Goal: Information Seeking & Learning: Learn about a topic

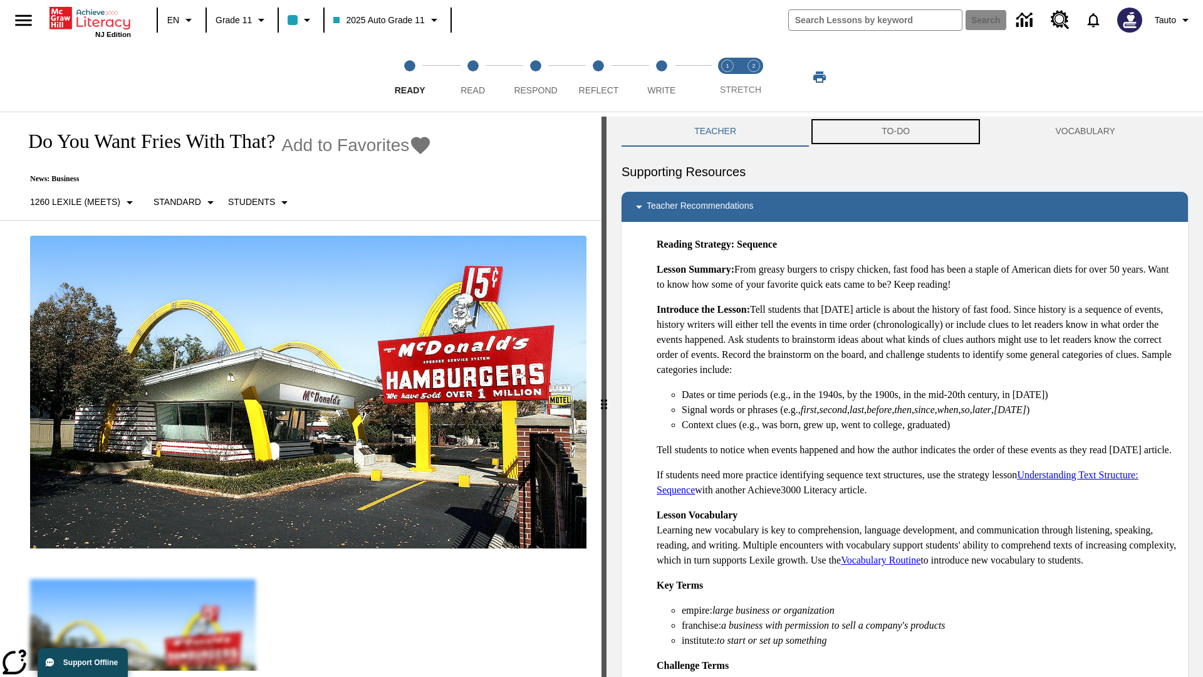
click at [896, 132] on button "TO-DO" at bounding box center [896, 132] width 174 height 30
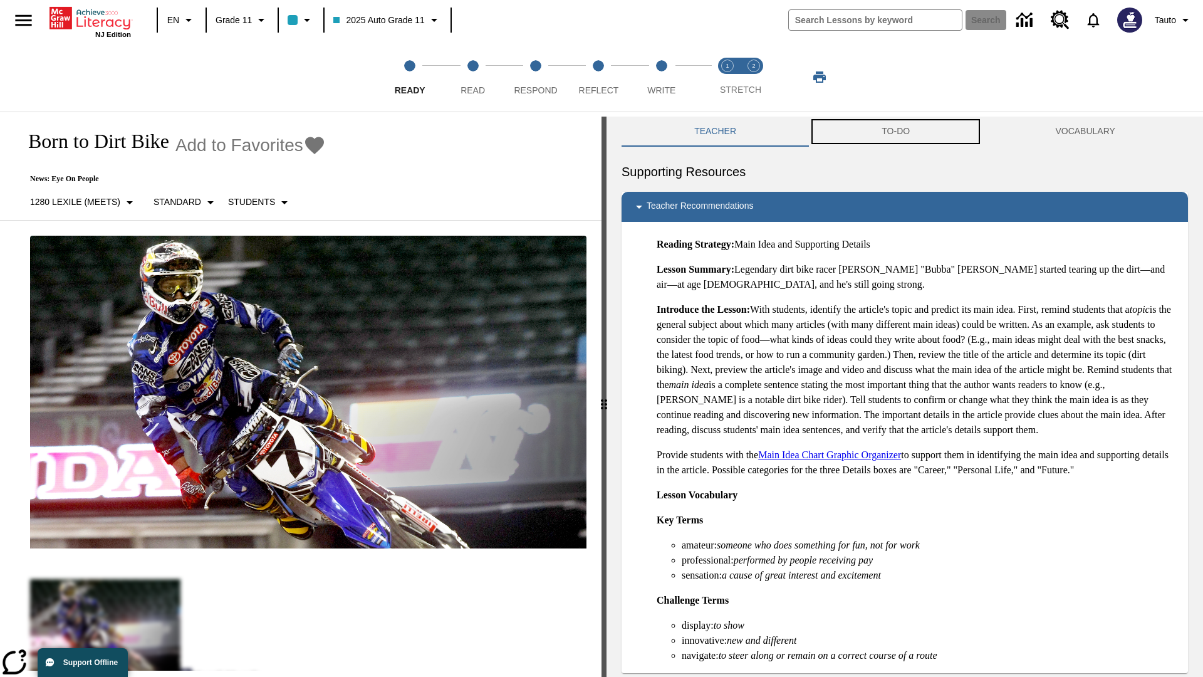
click at [896, 132] on button "TO-DO" at bounding box center [896, 132] width 174 height 30
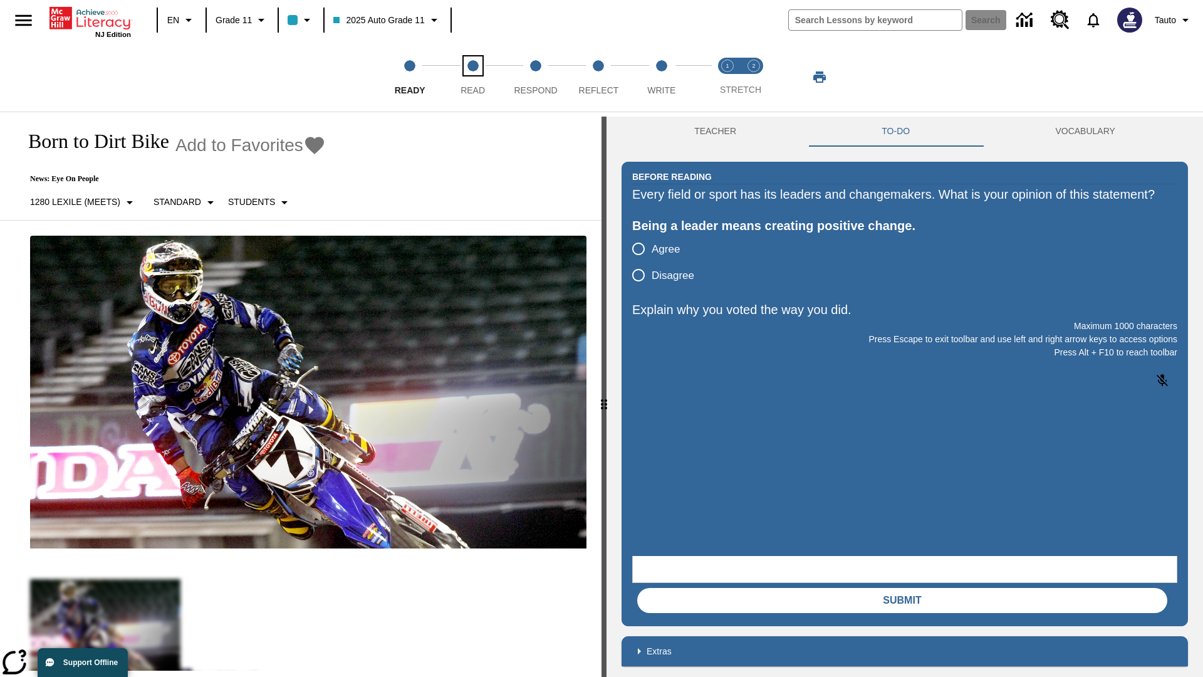
click at [472, 77] on span "Read" at bounding box center [473, 85] width 24 height 23
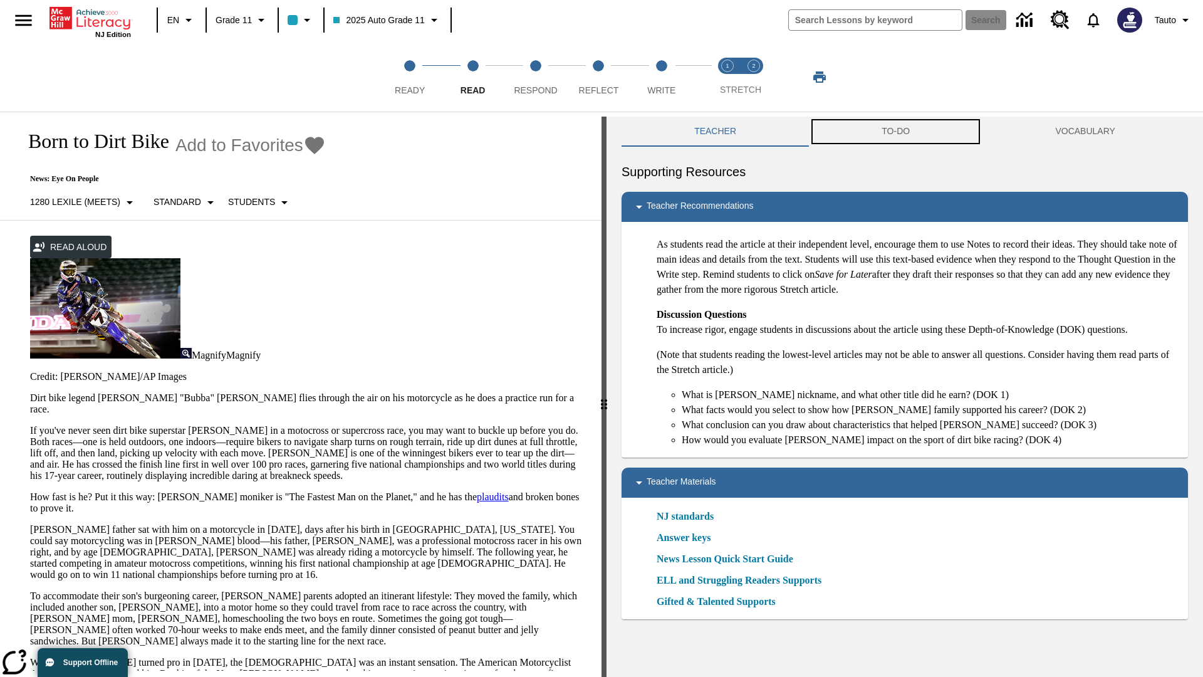
scroll to position [1, 0]
click at [896, 132] on button "TO-DO" at bounding box center [896, 132] width 174 height 30
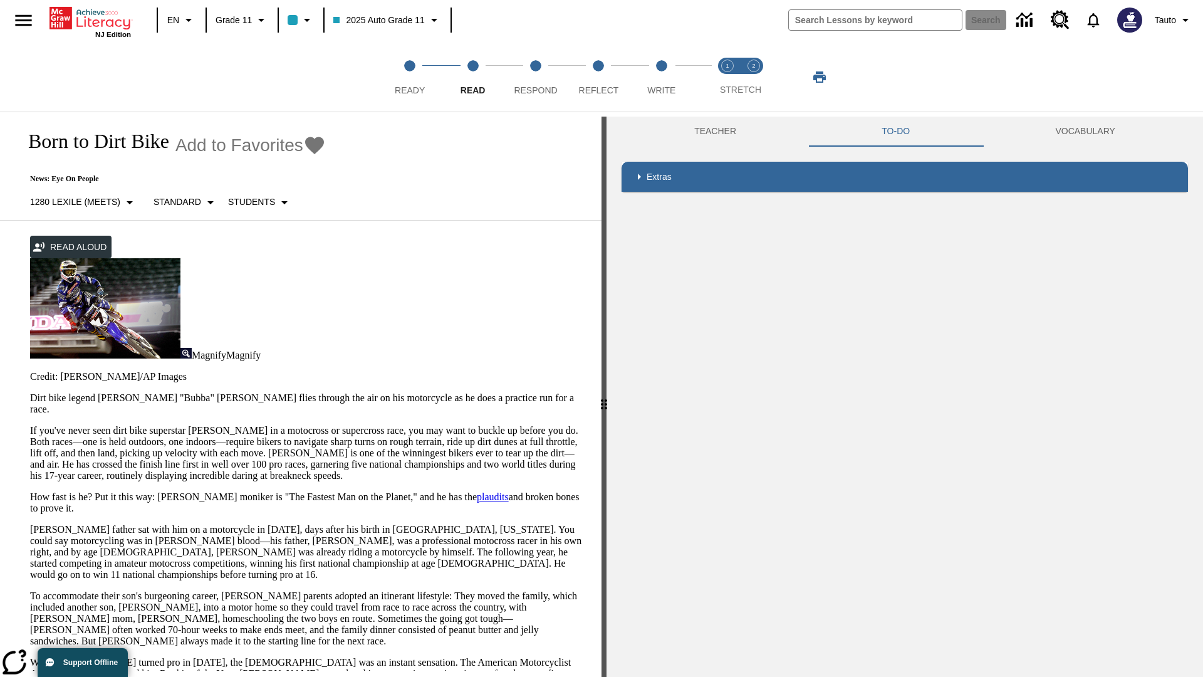
click at [30, 425] on p "If you've never seen dirt bike superstar James Stewart Jr. in a motocross or su…" at bounding box center [308, 453] width 556 height 56
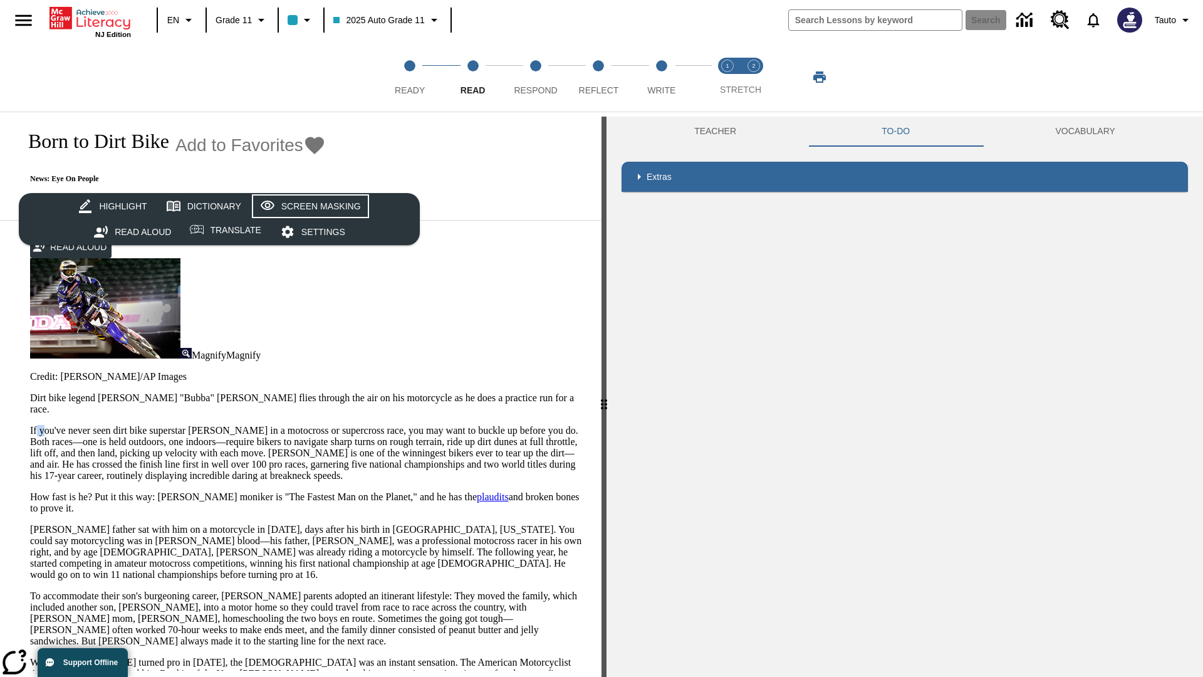
click at [308, 206] on div "Screen Masking" at bounding box center [321, 207] width 80 height 16
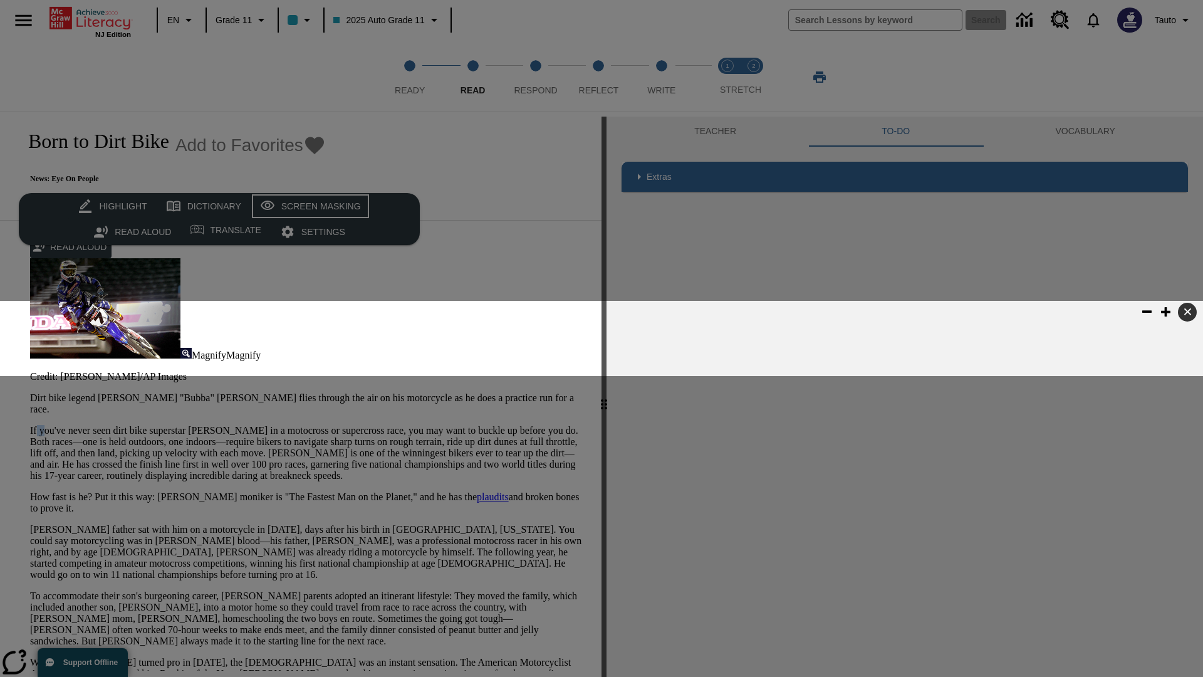
click at [308, 206] on div "Screen Masking" at bounding box center [321, 207] width 80 height 16
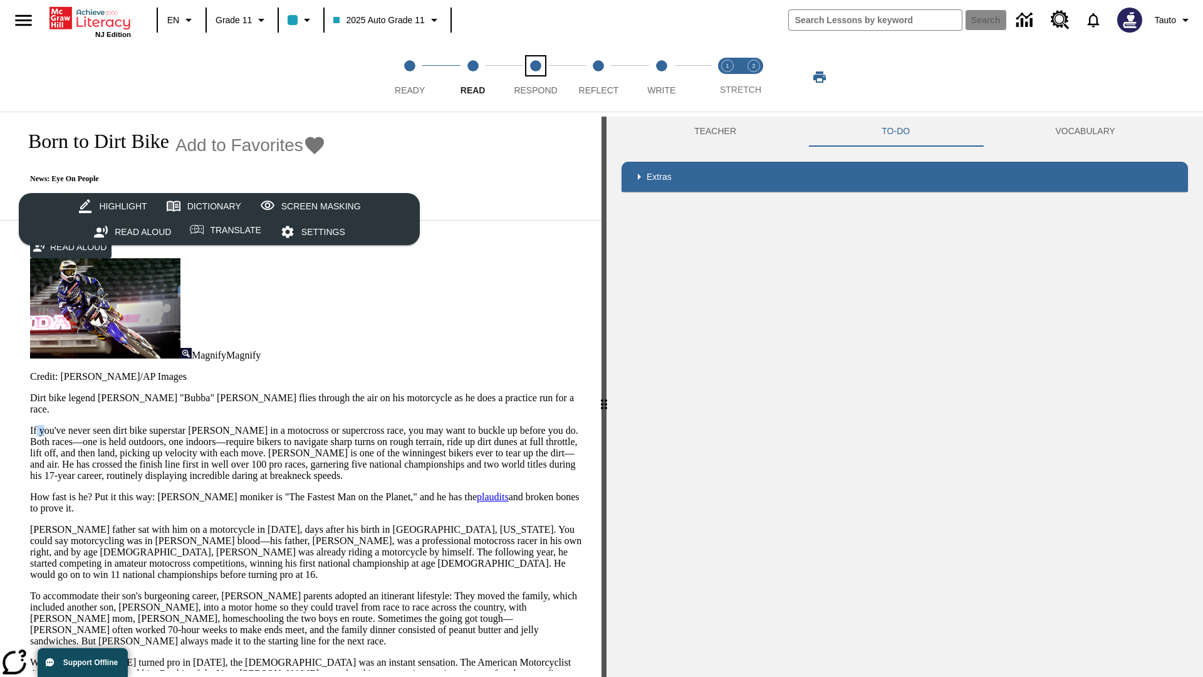
click at [536, 77] on span "Respond" at bounding box center [535, 85] width 43 height 23
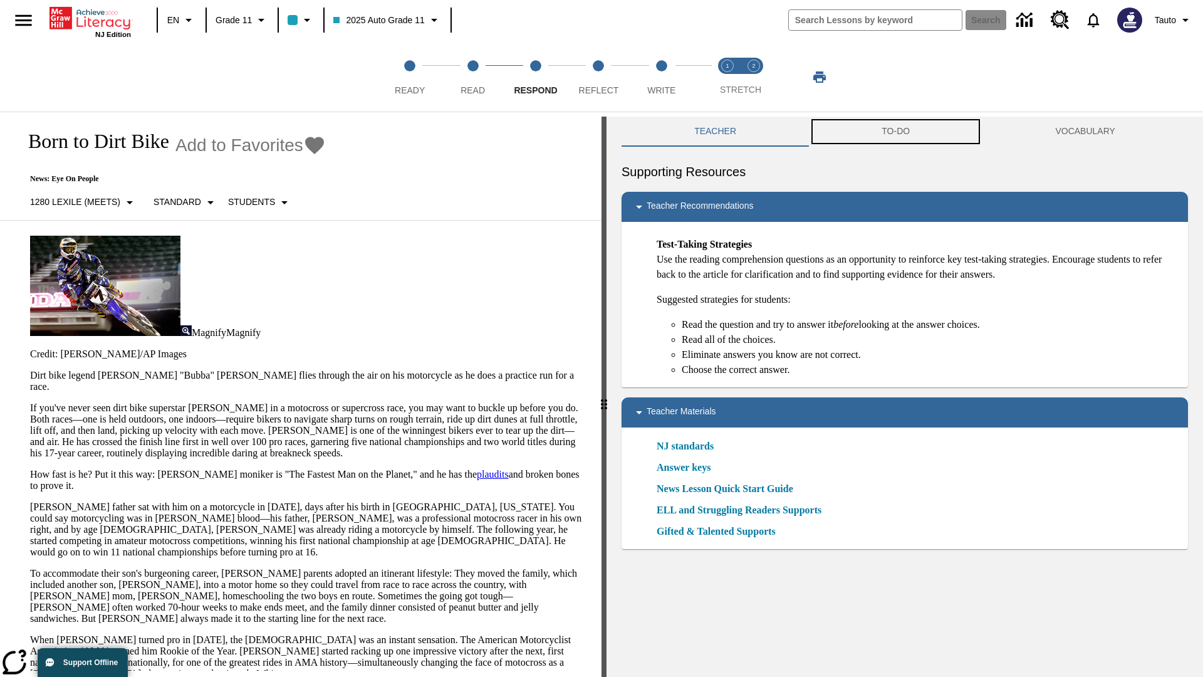
scroll to position [1, 0]
click at [896, 132] on button "TO-DO" at bounding box center [896, 132] width 174 height 30
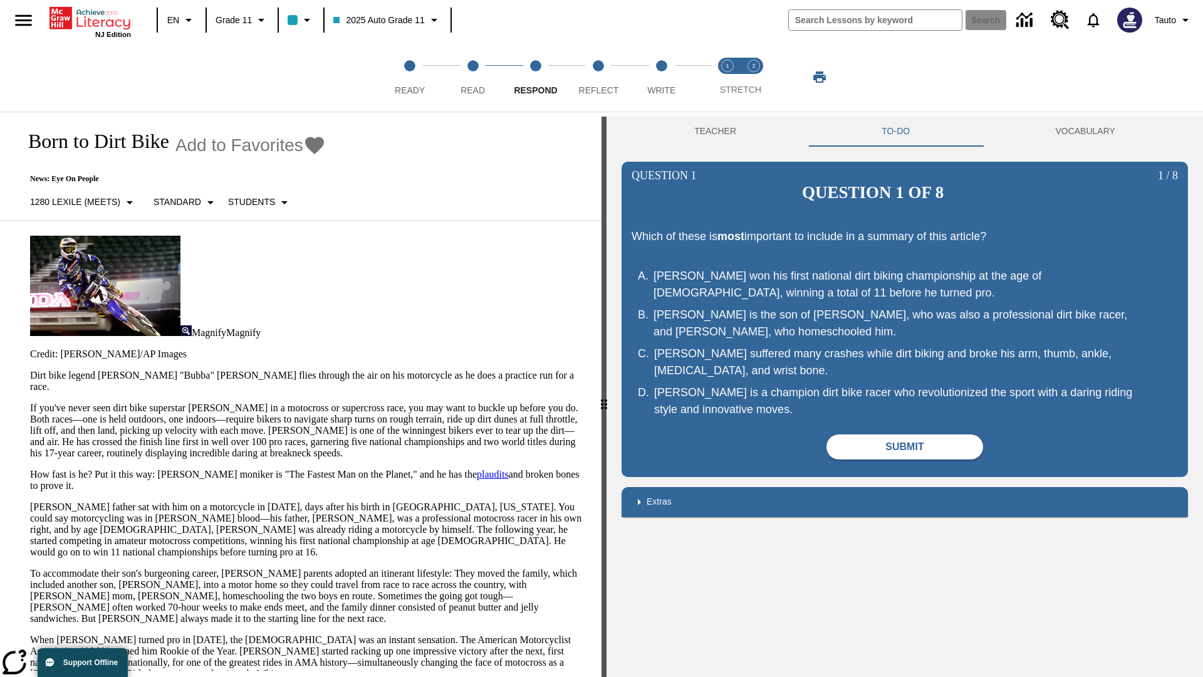
click at [30, 402] on p "If you've never seen dirt bike superstar James Stewart Jr. in a motocross or su…" at bounding box center [308, 430] width 556 height 56
click at [598, 77] on span "Reflect" at bounding box center [599, 85] width 40 height 23
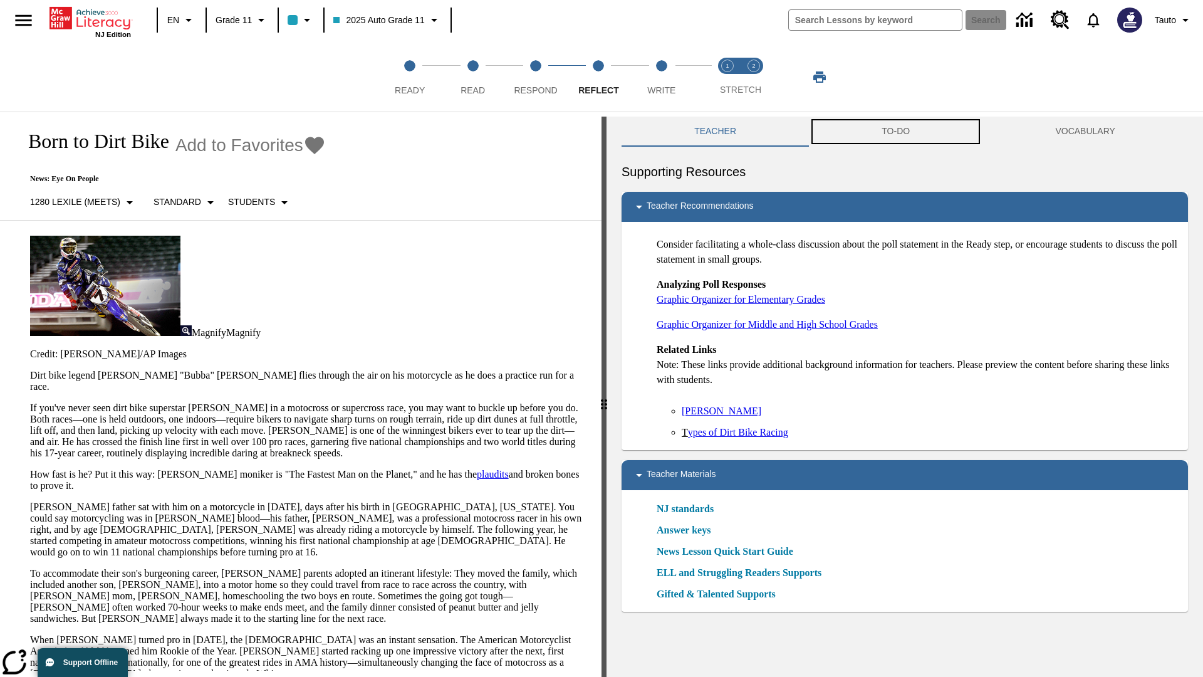
scroll to position [1, 0]
click at [896, 132] on button "TO-DO" at bounding box center [896, 132] width 174 height 30
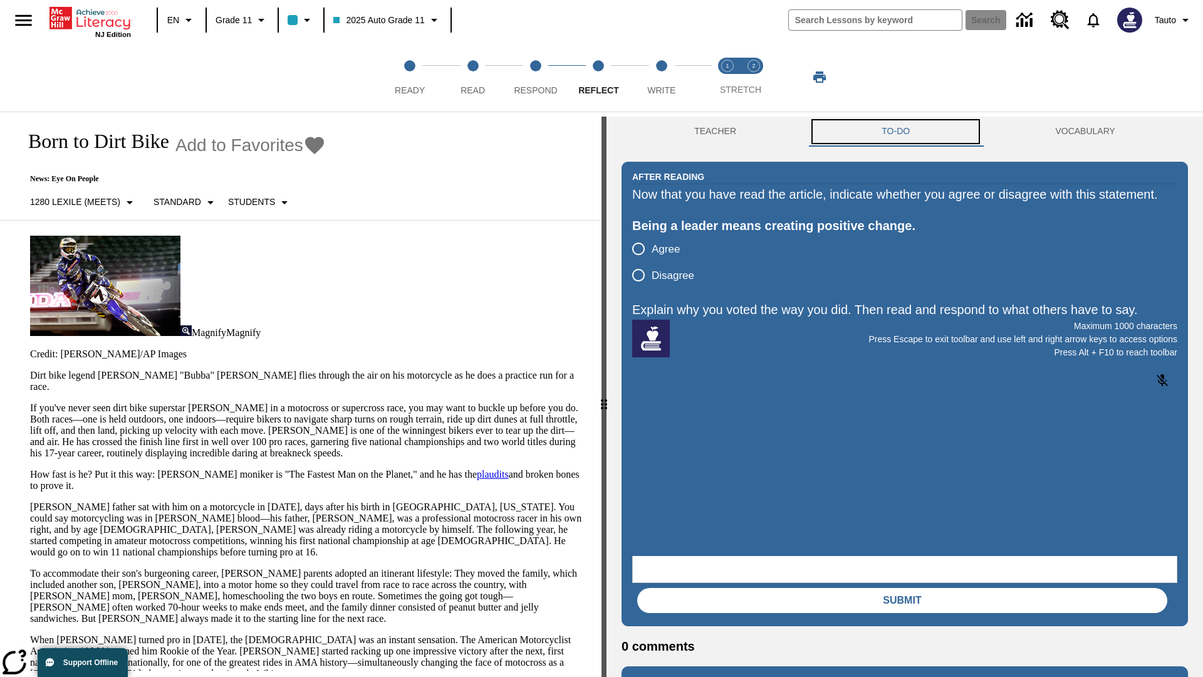
scroll to position [0, 0]
click at [30, 402] on p "If you've never seen dirt bike superstar James Stewart Jr. in a motocross or su…" at bounding box center [308, 430] width 556 height 56
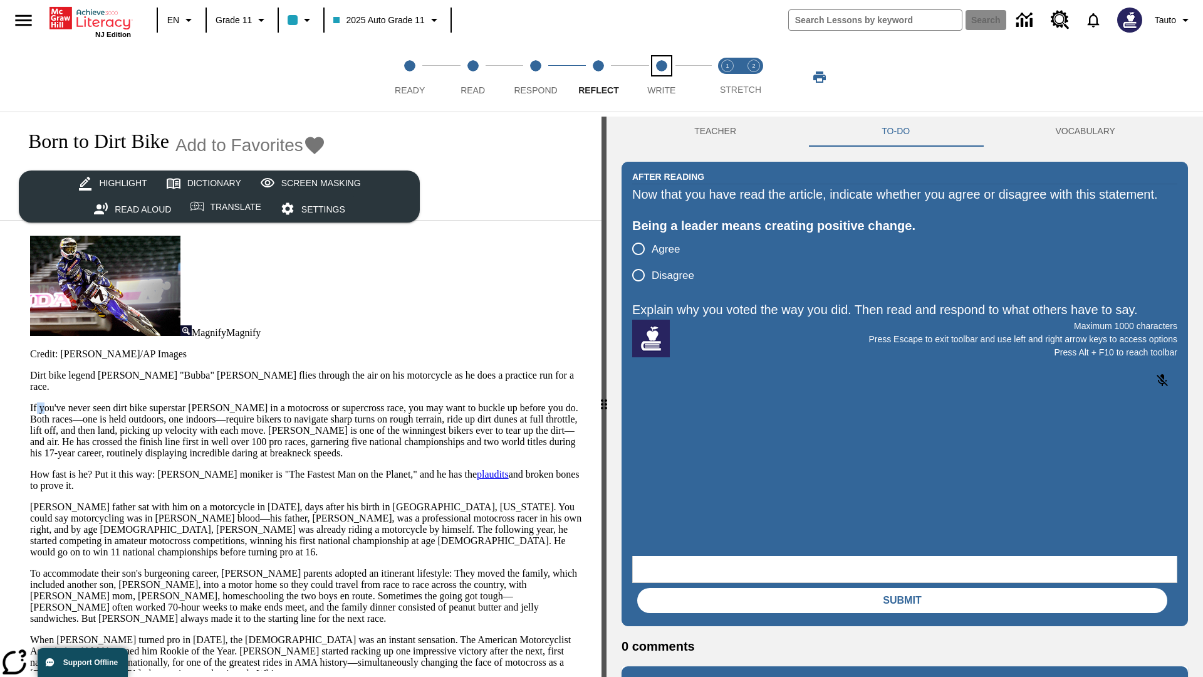
click at [661, 77] on span "Write" at bounding box center [661, 85] width 28 height 23
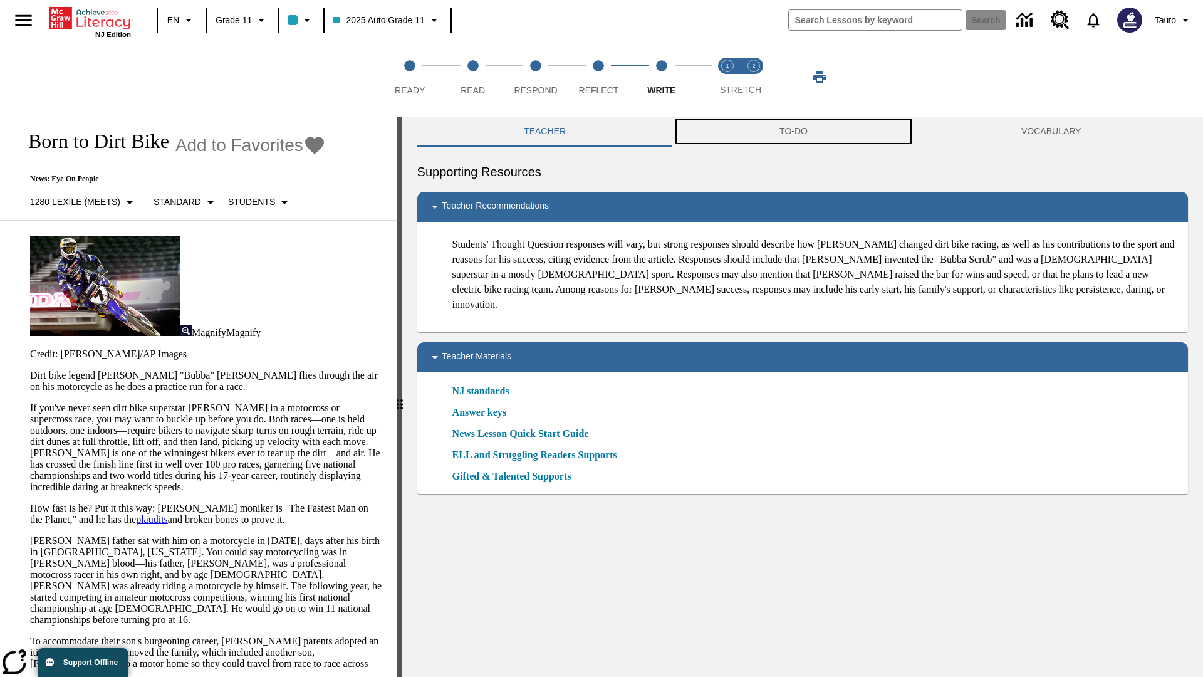
scroll to position [1, 0]
click at [794, 132] on button "TO-DO" at bounding box center [794, 132] width 242 height 30
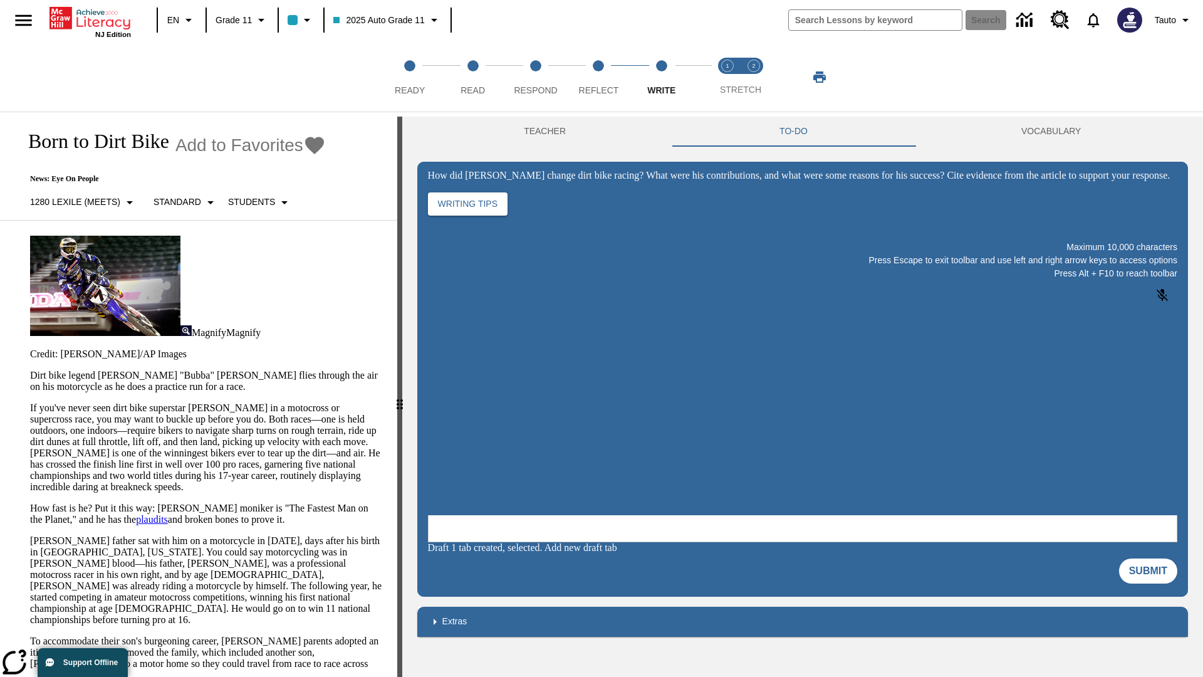
scroll to position [0, 0]
click at [30, 402] on p "If you've never seen dirt bike superstar James Stewart Jr. in a motocross or su…" at bounding box center [206, 447] width 352 height 90
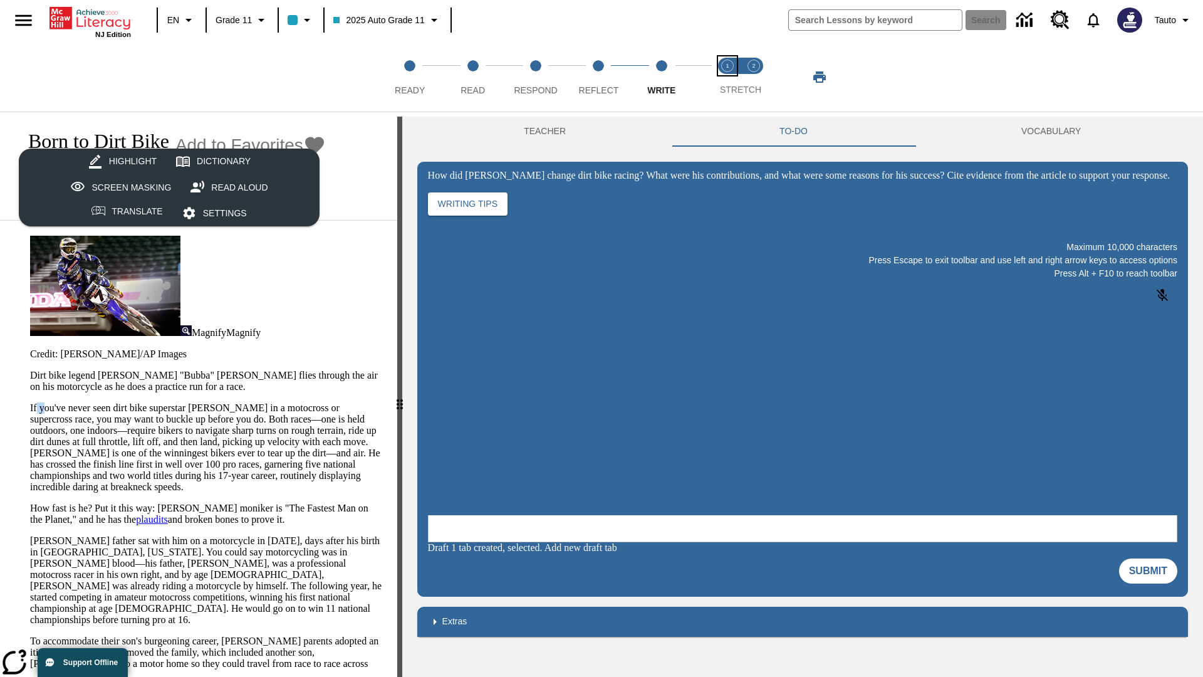
click at [727, 77] on span "Stretch Read step 1 of 2" at bounding box center [727, 85] width 16 height 23
